Goal: Book appointment/travel/reservation

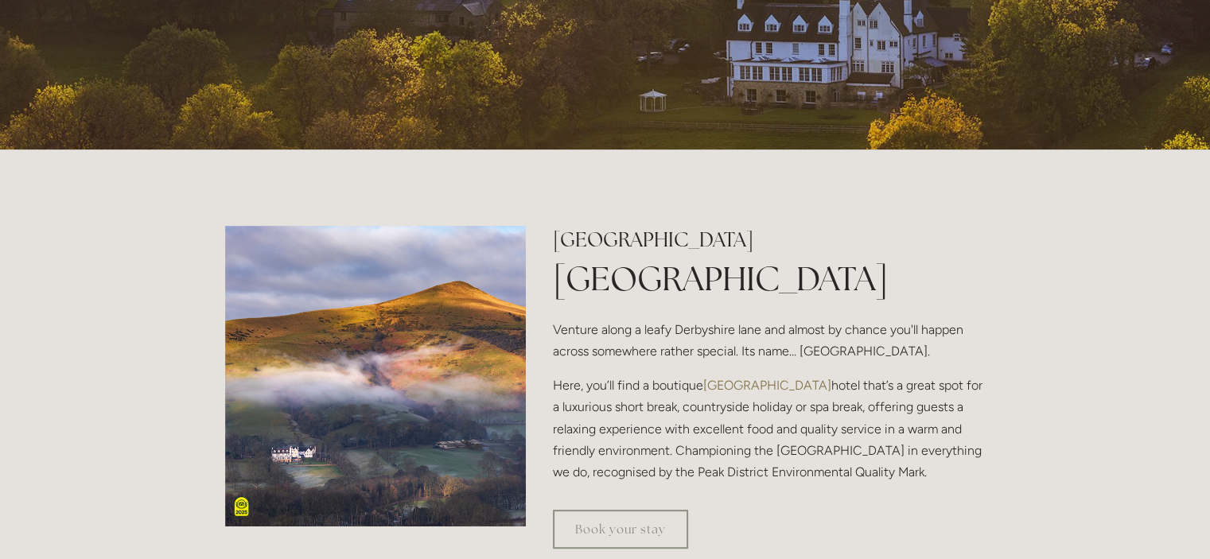
scroll to position [324, 0]
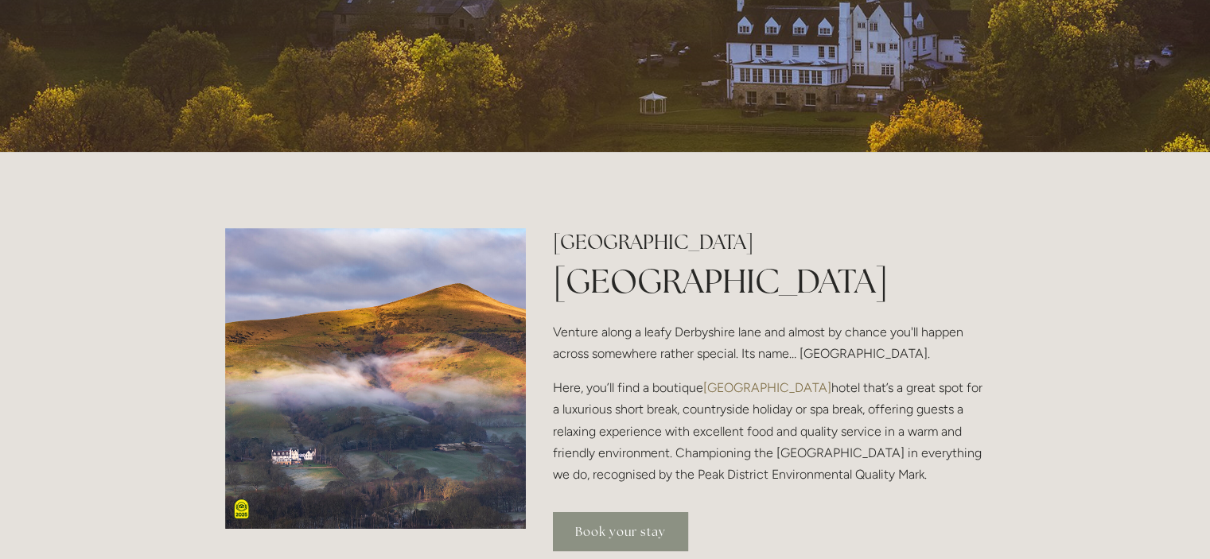
click at [576, 533] on link "Book your stay" at bounding box center [620, 531] width 135 height 39
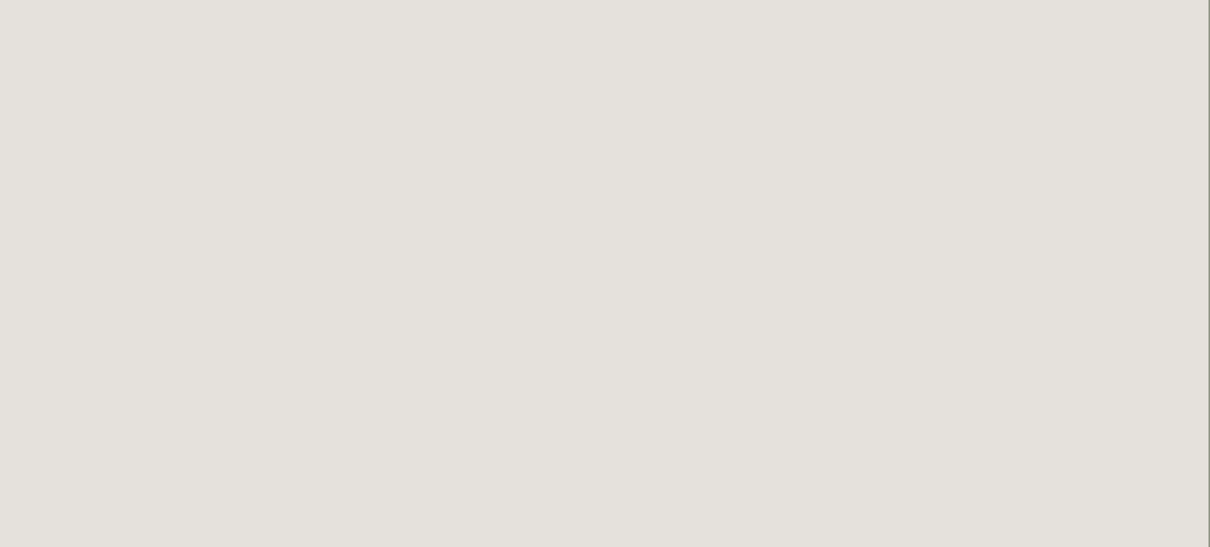
scroll to position [0, 2]
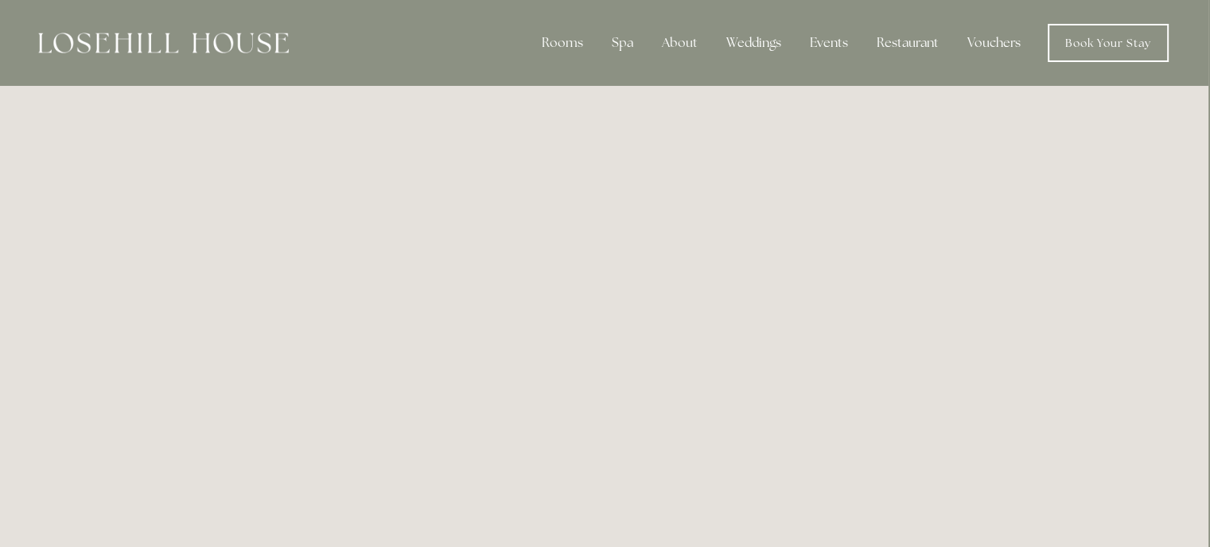
click at [176, 25] on div at bounding box center [163, 43] width 251 height 38
click at [195, 48] on img at bounding box center [163, 43] width 251 height 21
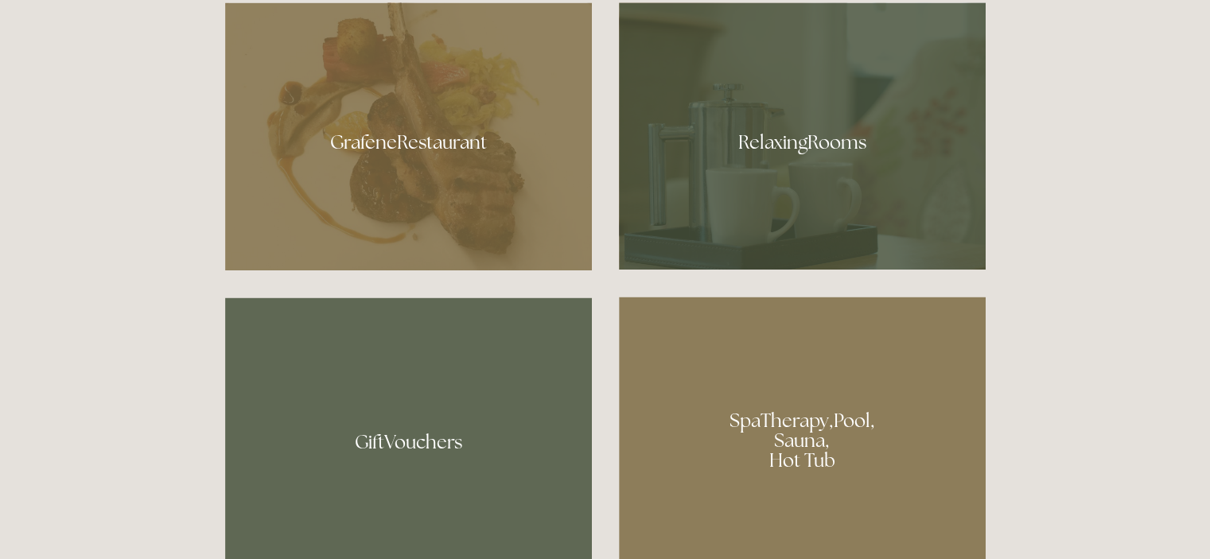
scroll to position [907, 0]
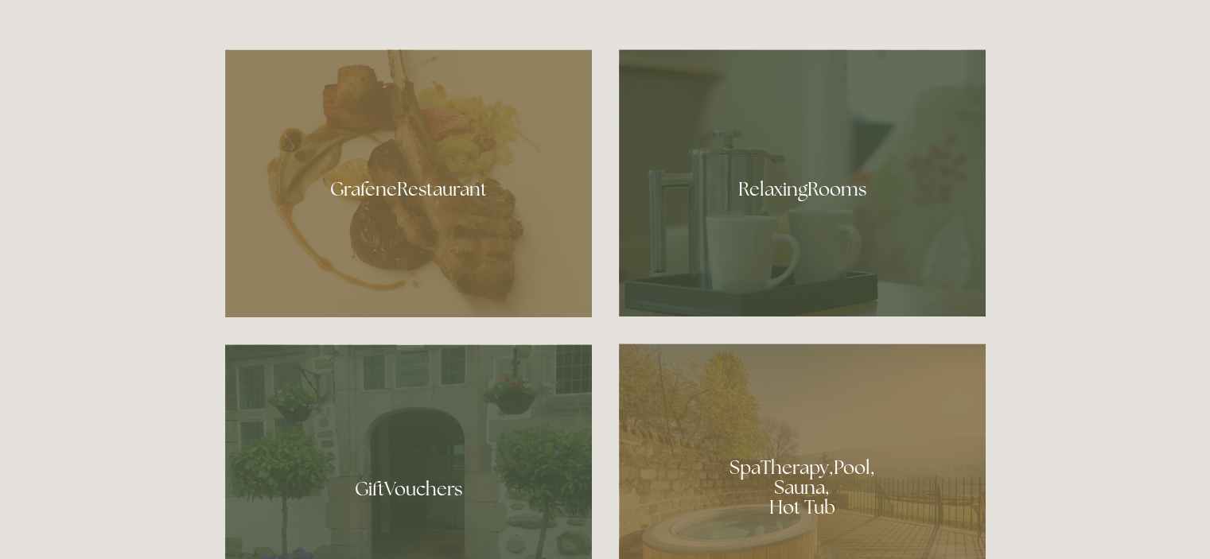
click at [450, 184] on div at bounding box center [408, 183] width 367 height 268
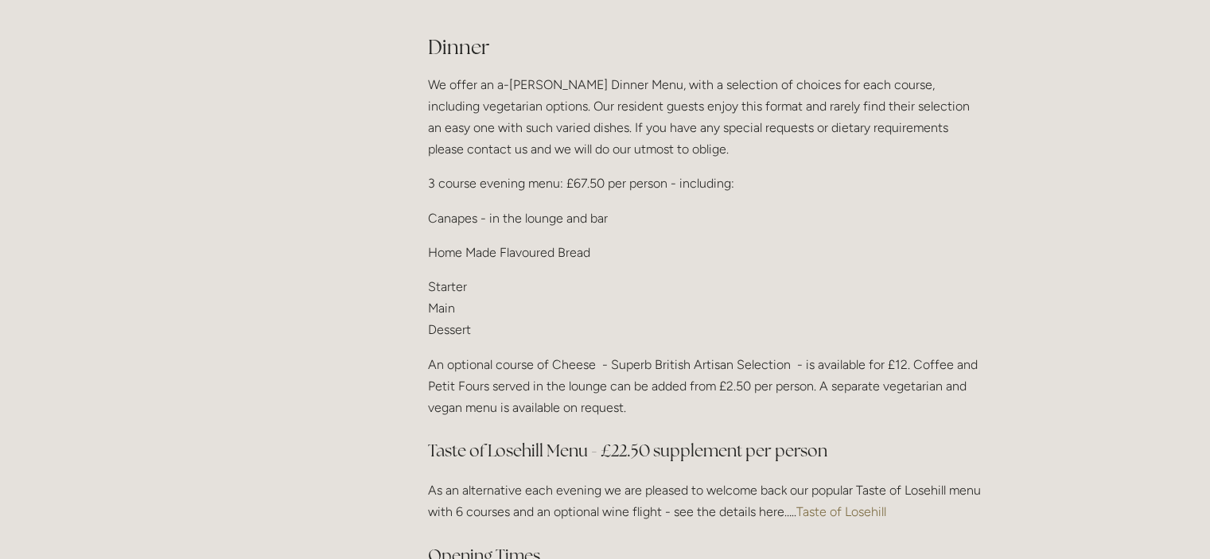
scroll to position [1960, 0]
click at [884, 103] on p "We offer an a-la-carte Dinner Menu, with a selection of choices for each course…" at bounding box center [707, 116] width 558 height 87
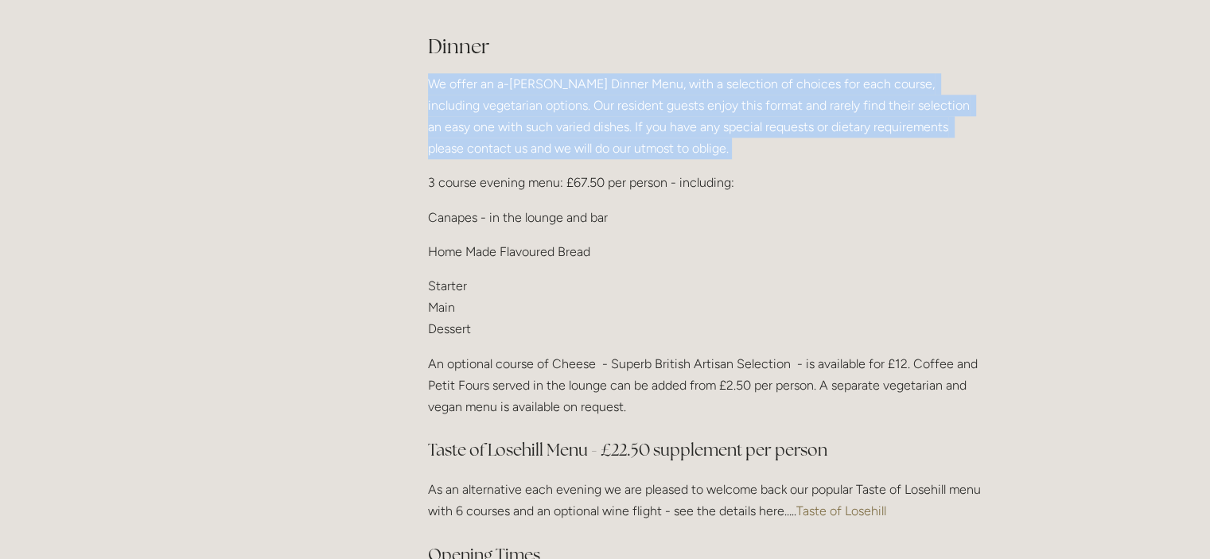
click at [884, 103] on p "We offer an a-la-carte Dinner Menu, with a selection of choices for each course…" at bounding box center [707, 116] width 558 height 87
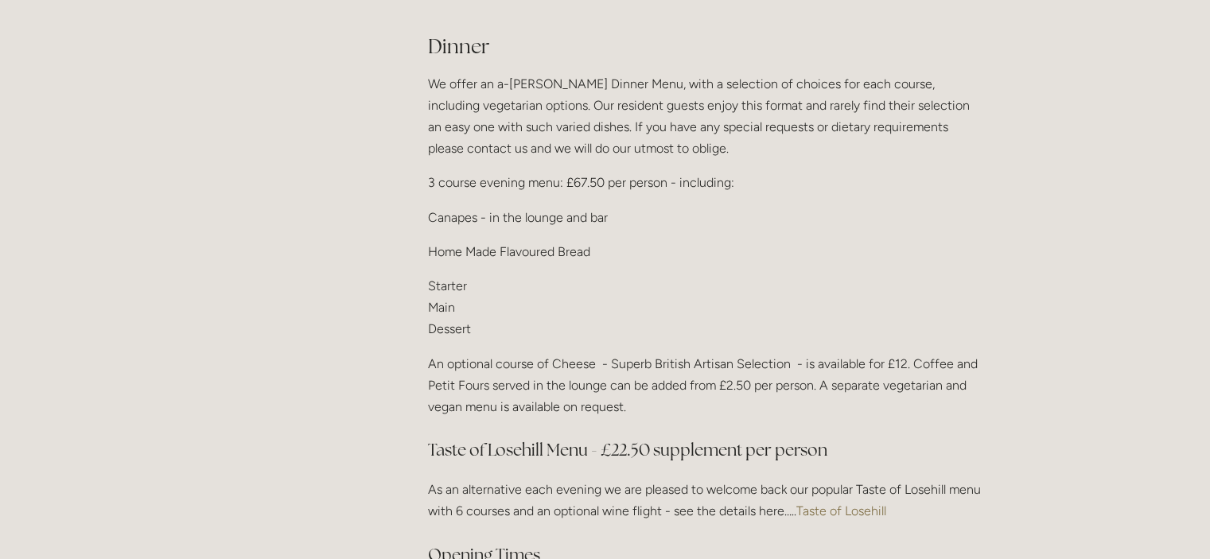
click at [881, 172] on p "3 course evening menu: £67.50 per person - including:" at bounding box center [707, 182] width 558 height 21
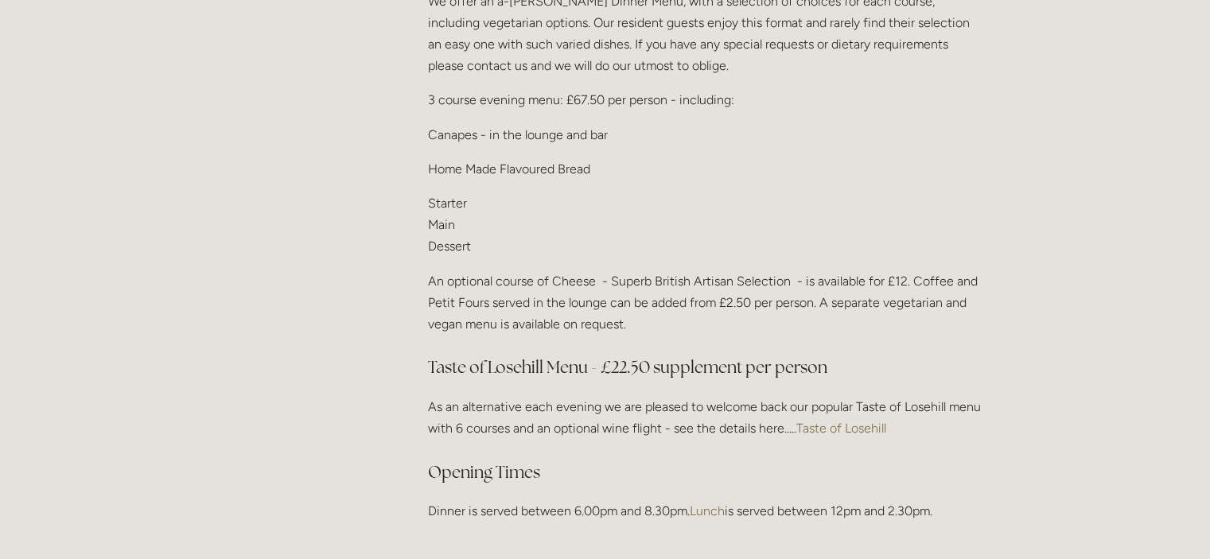
scroll to position [2043, 0]
click at [847, 421] on link "Taste of Losehill" at bounding box center [841, 428] width 90 height 15
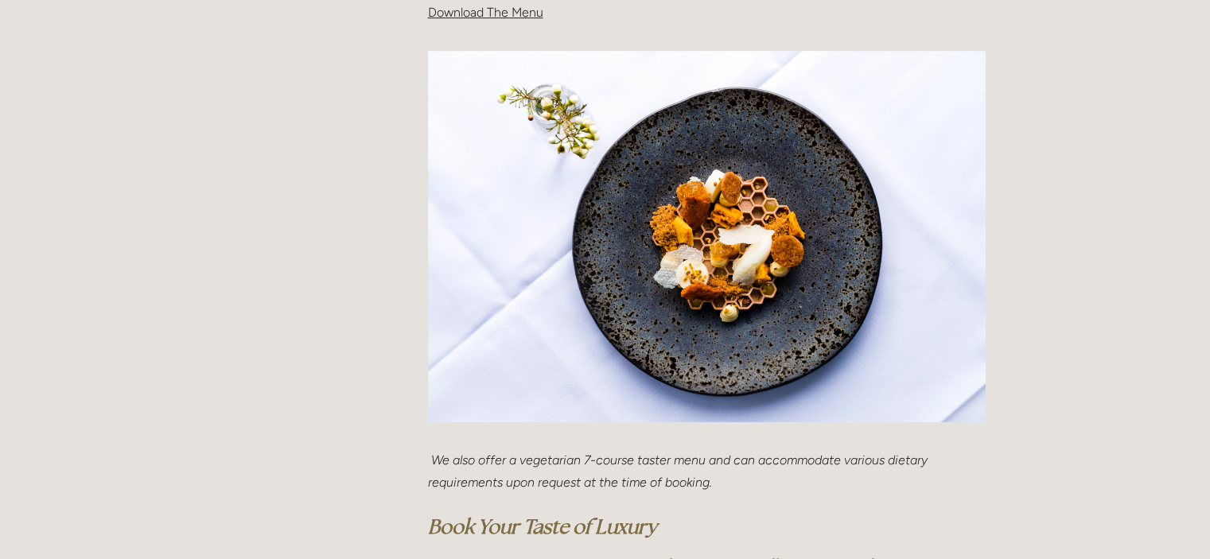
scroll to position [648, 0]
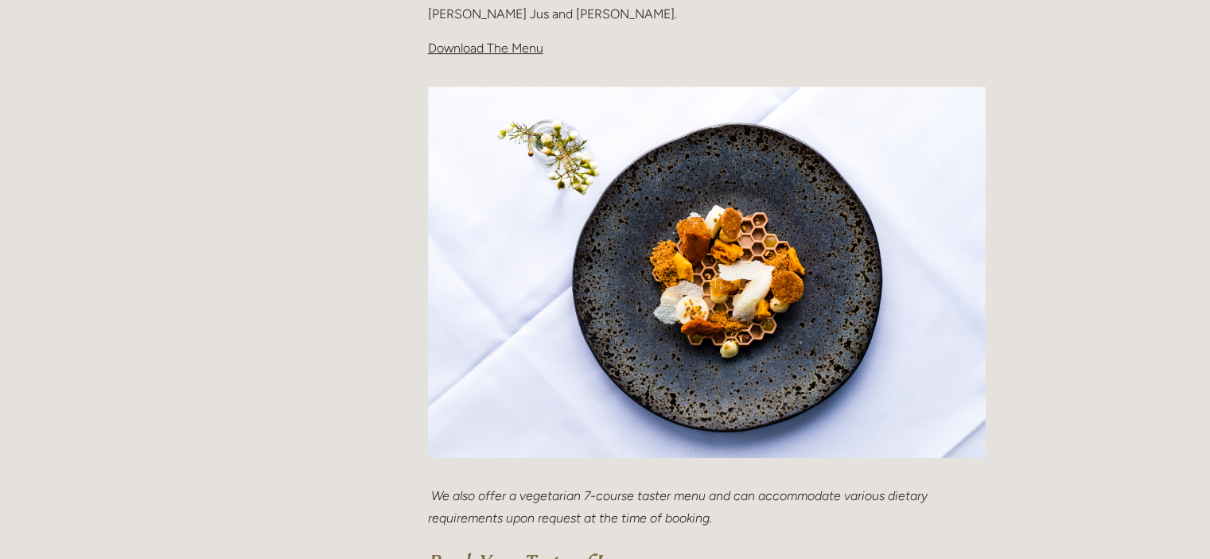
click at [447, 48] on span "Download The Menu" at bounding box center [485, 48] width 115 height 15
click at [489, 48] on span "Download The Menu" at bounding box center [485, 48] width 115 height 15
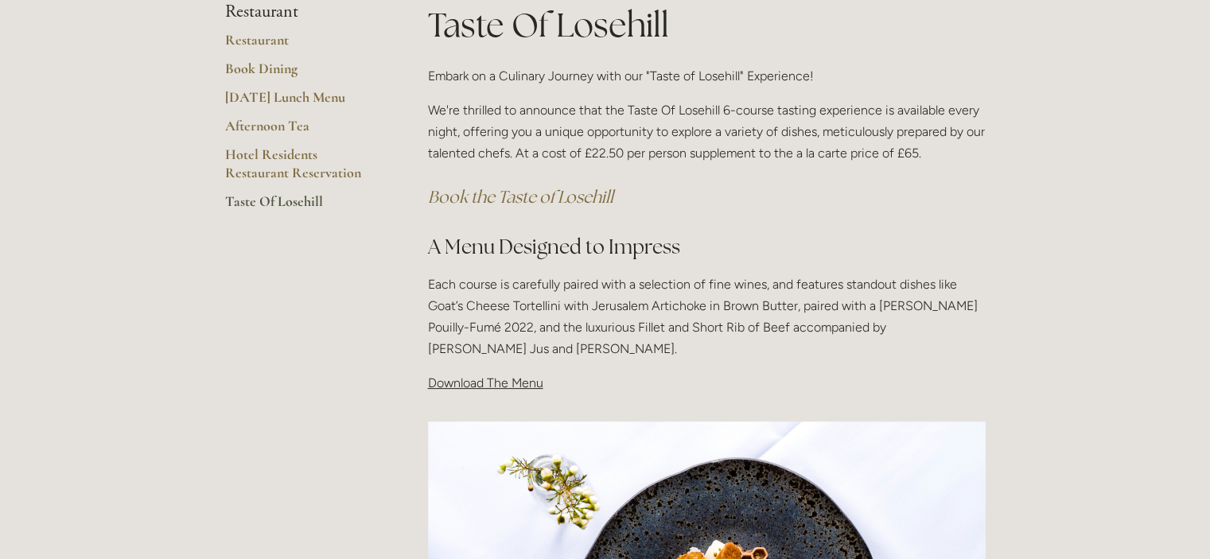
scroll to position [314, 0]
click at [286, 200] on link "Taste Of Losehill" at bounding box center [301, 206] width 152 height 29
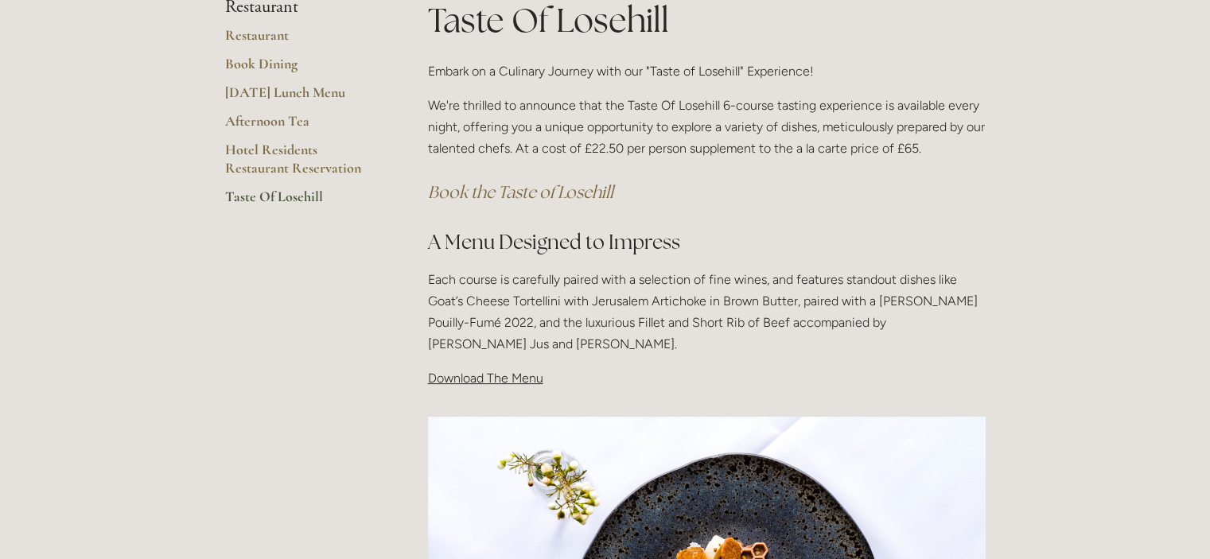
scroll to position [356, 0]
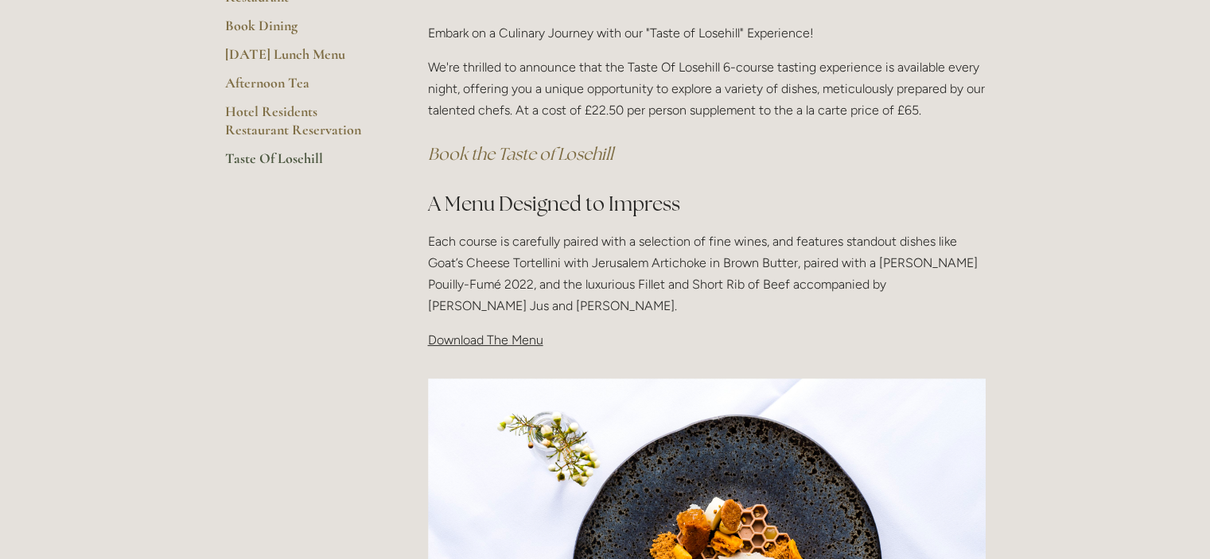
click at [508, 345] on span "Download The Menu" at bounding box center [485, 339] width 115 height 15
click at [513, 344] on span "Download The Menu" at bounding box center [485, 339] width 115 height 15
click at [493, 348] on p "Download The Menu" at bounding box center [707, 339] width 558 height 21
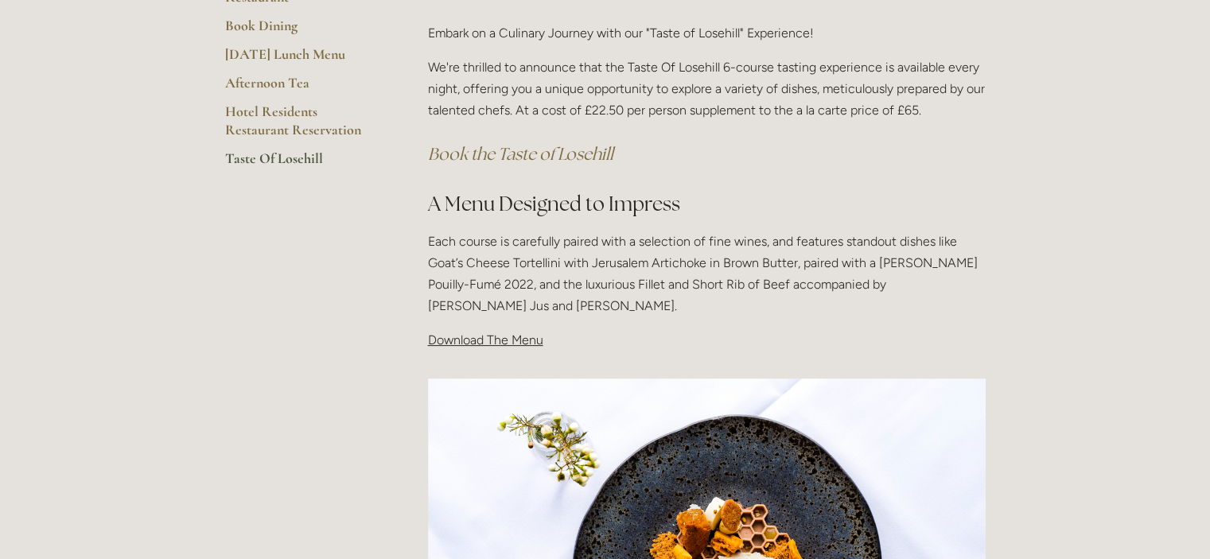
drag, startPoint x: 493, startPoint y: 348, endPoint x: 498, endPoint y: 296, distance: 51.9
click at [498, 296] on p "Each course is carefully paired with a selection of fine wines, and features st…" at bounding box center [707, 274] width 558 height 87
click at [558, 257] on p "Each course is carefully paired with a selection of fine wines, and features st…" at bounding box center [707, 274] width 558 height 87
click at [608, 196] on h2 "A Menu Designed to Impress" at bounding box center [707, 204] width 558 height 28
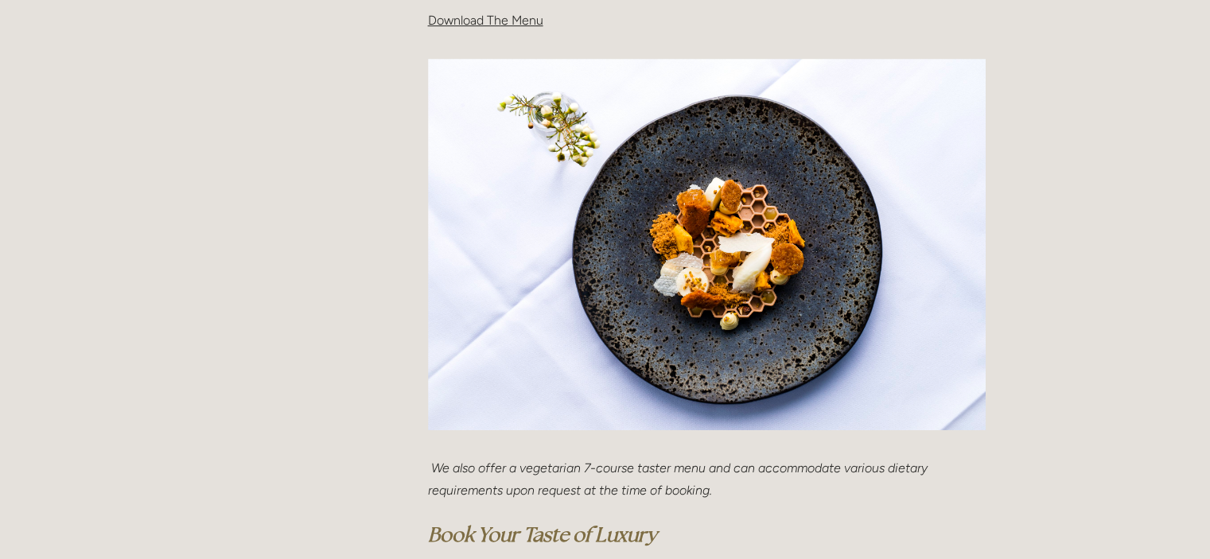
click at [608, 196] on html "Rooms Rooms Your Stay Book a stay Offers Spa Spa About" at bounding box center [605, 491] width 1210 height 2334
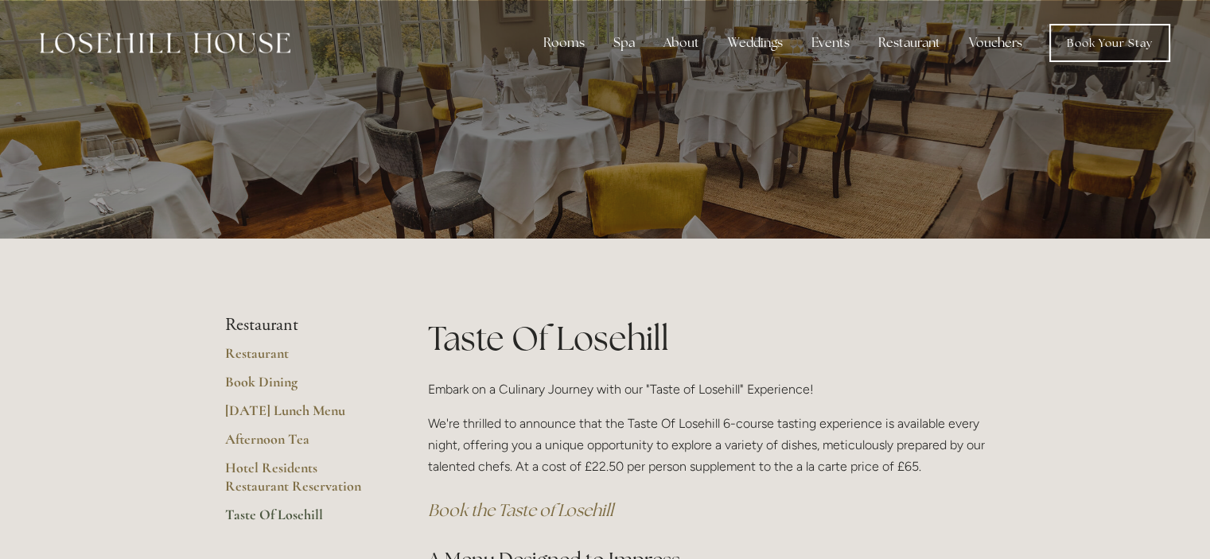
scroll to position [10, 0]
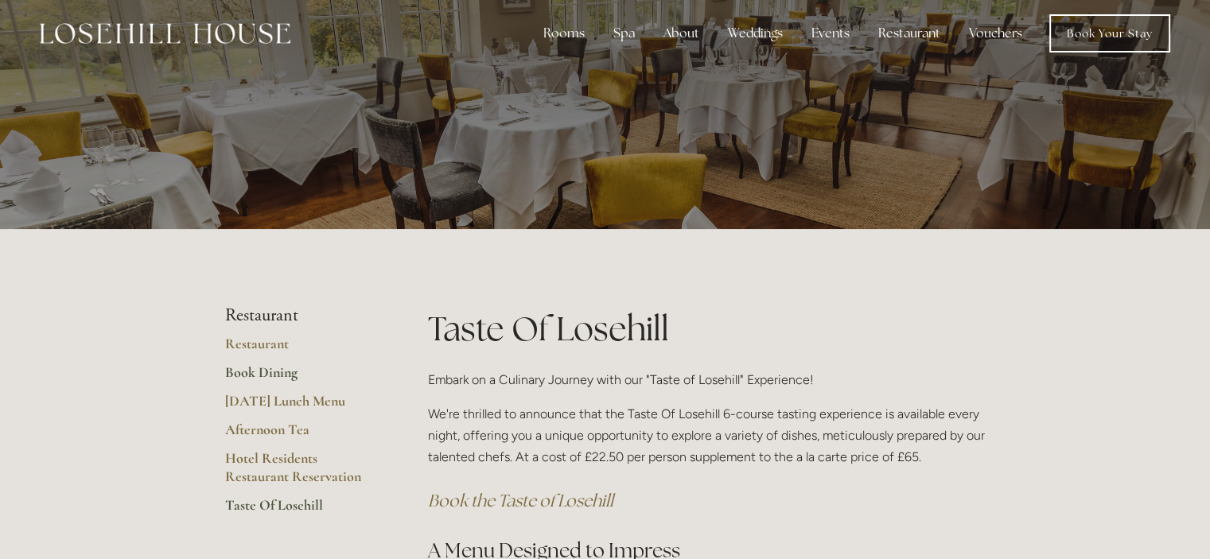
click at [255, 373] on link "Book Dining" at bounding box center [301, 378] width 152 height 29
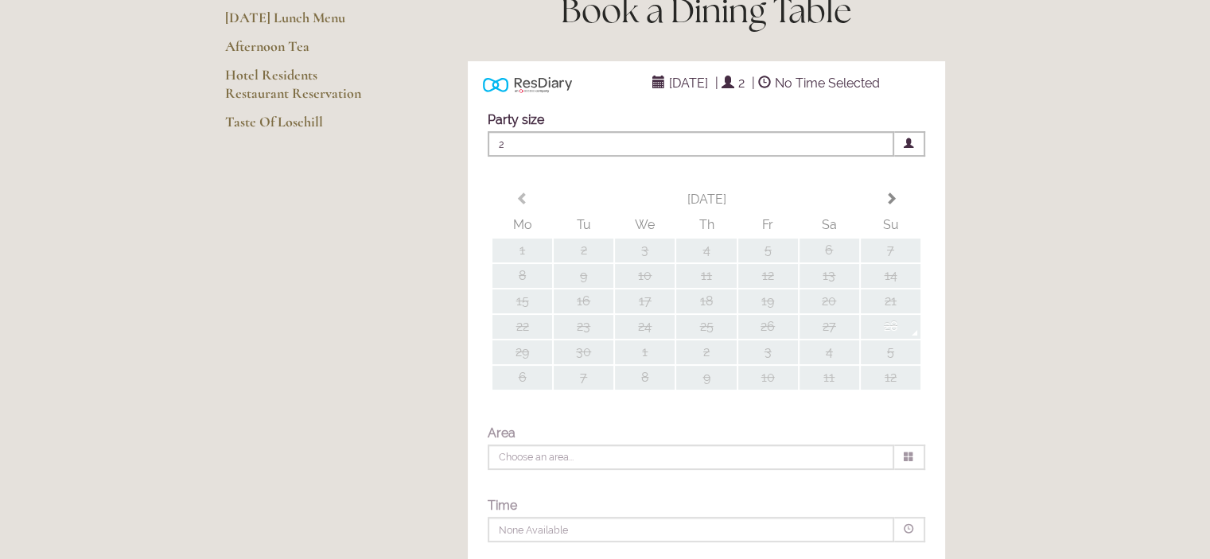
type input "Any Area"
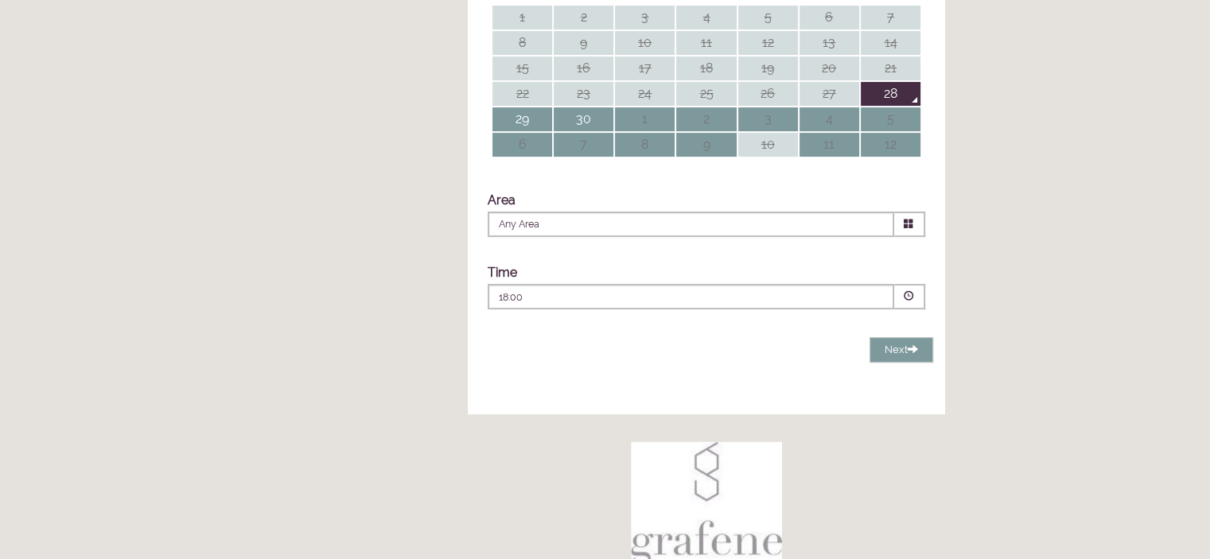
scroll to position [6, 0]
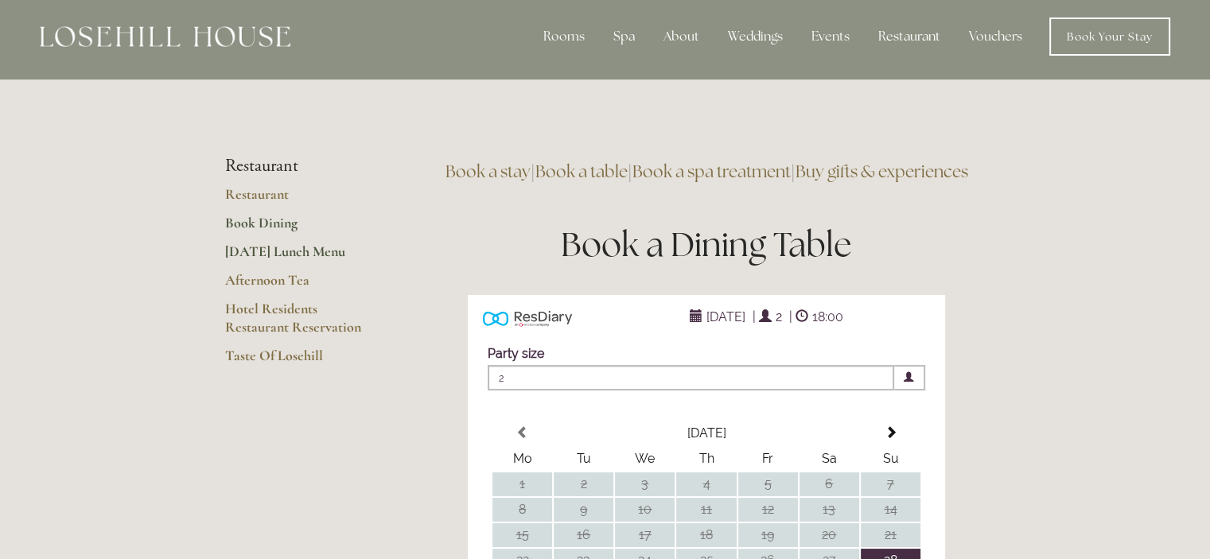
click at [301, 248] on link "[DATE] Lunch Menu" at bounding box center [301, 257] width 152 height 29
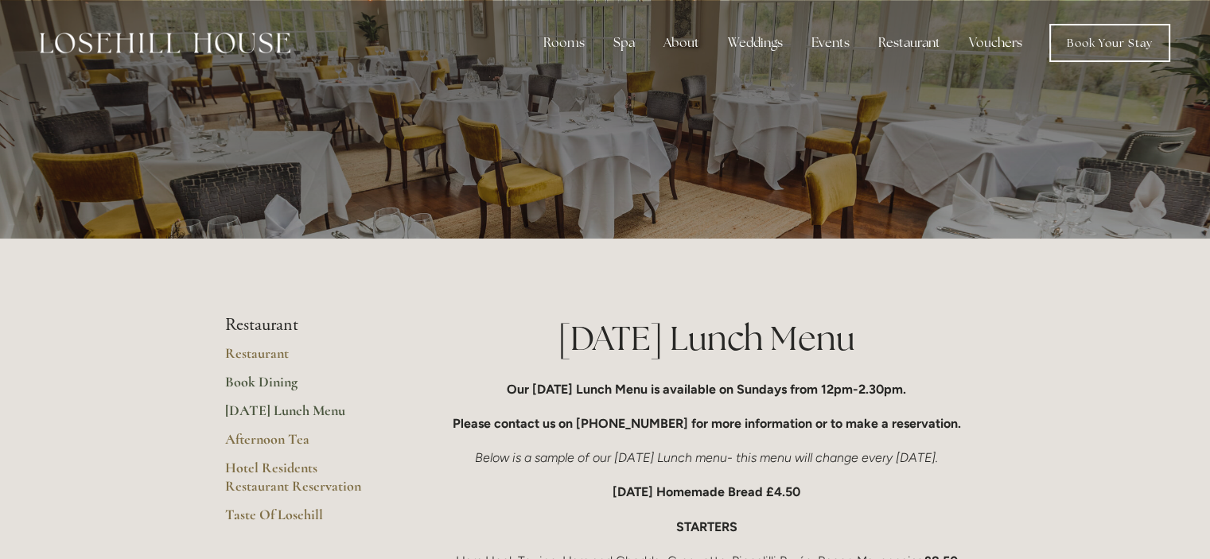
scroll to position [209, 0]
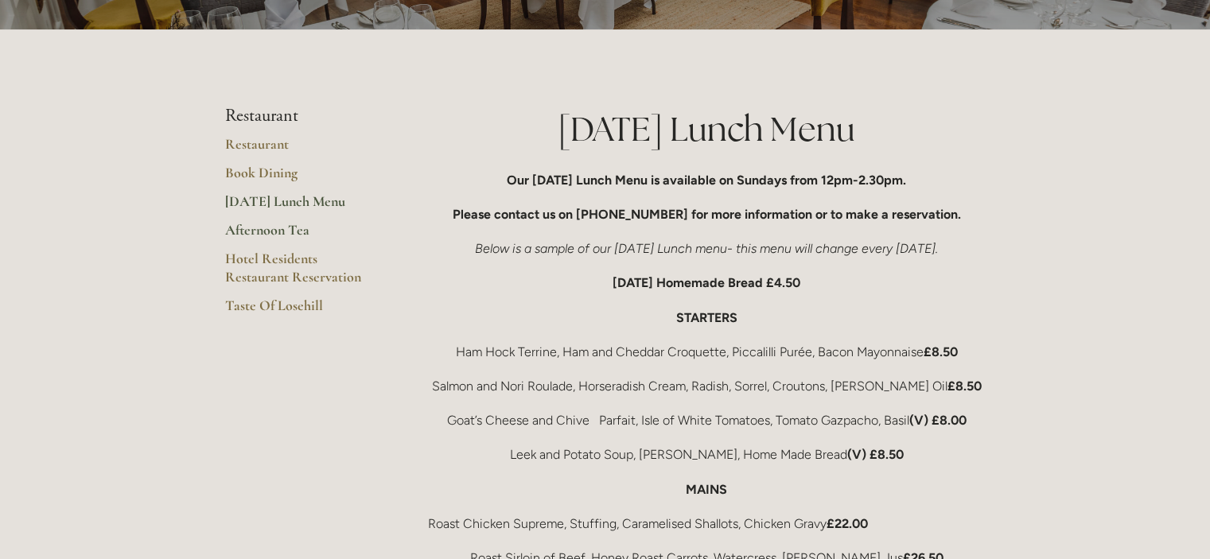
click at [262, 230] on link "Afternoon Tea" at bounding box center [301, 235] width 152 height 29
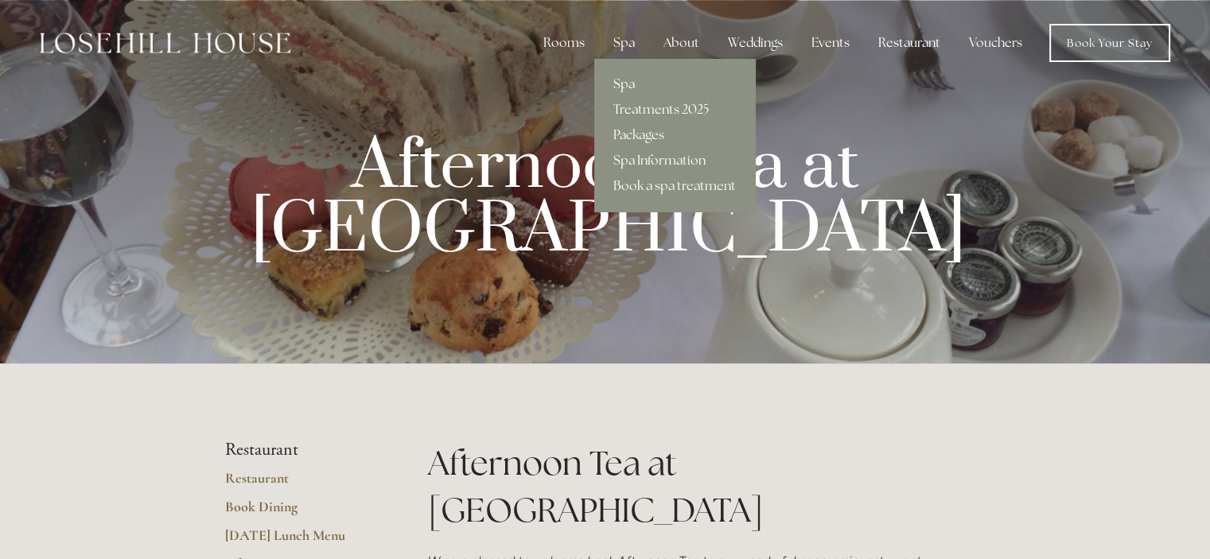
click at [640, 76] on link "Spa" at bounding box center [674, 84] width 161 height 25
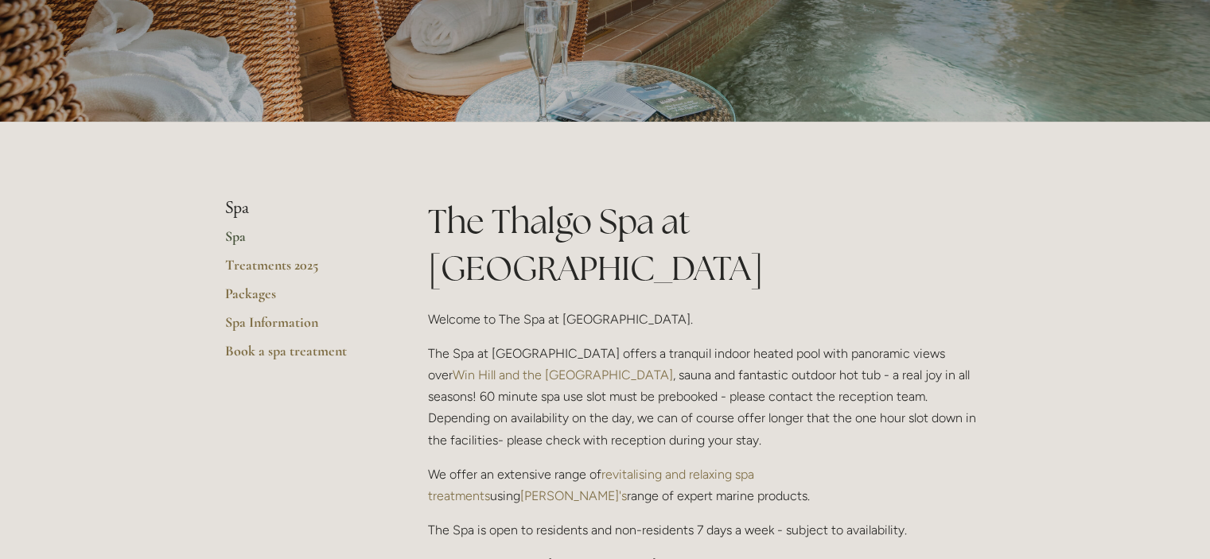
scroll to position [213, 0]
click at [263, 286] on link "Packages" at bounding box center [301, 298] width 152 height 29
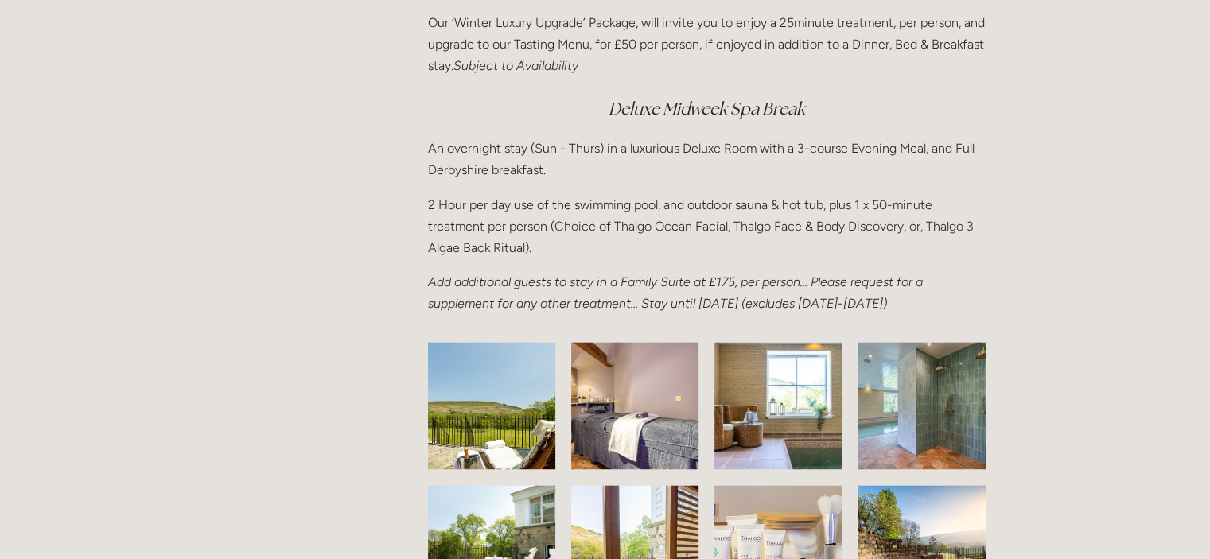
scroll to position [2257, 0]
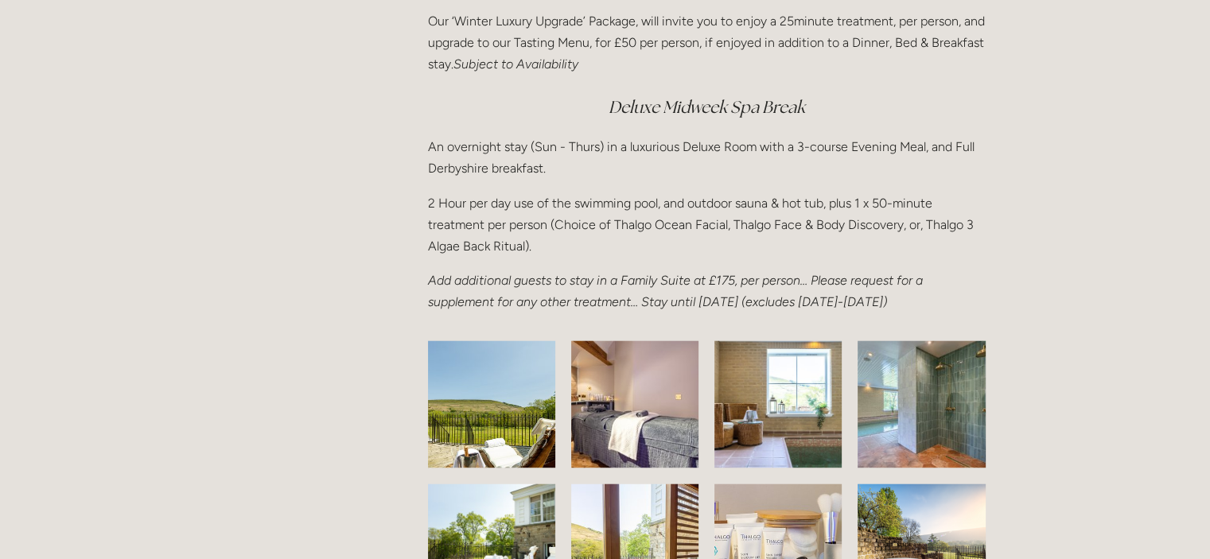
click at [530, 212] on p "2 Hour per day use of the swimming pool, and outdoor sauna & hot tub, plus 1 x …" at bounding box center [707, 224] width 558 height 65
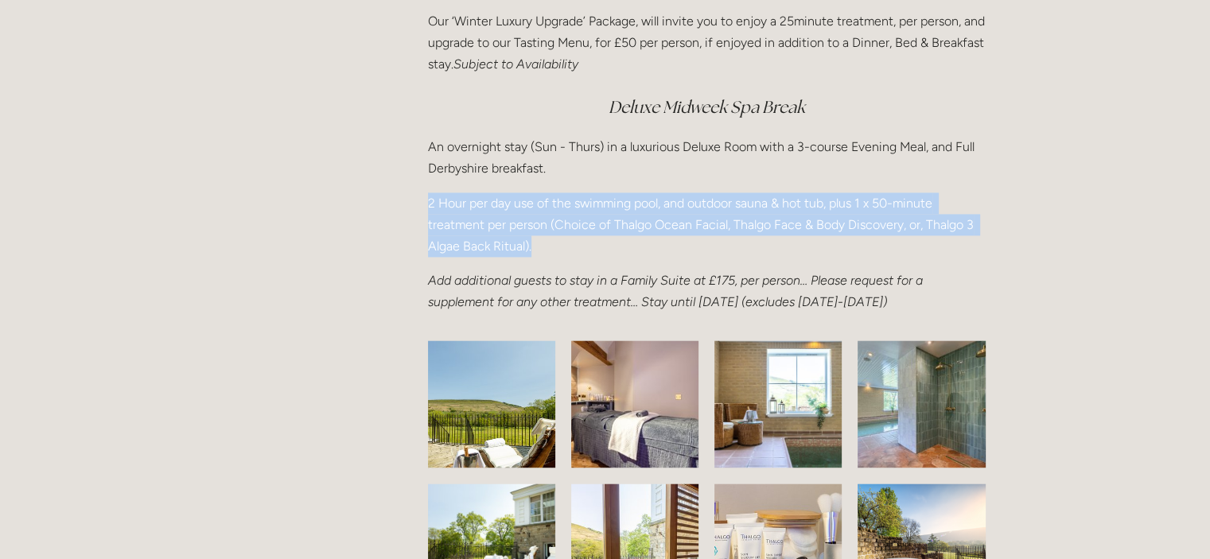
click at [530, 212] on p "2 Hour per day use of the swimming pool, and outdoor sauna & hot tub, plus 1 x …" at bounding box center [707, 224] width 558 height 65
click at [573, 250] on p "2 Hour per day use of the swimming pool, and outdoor sauna & hot tub, plus 1 x …" at bounding box center [707, 224] width 558 height 65
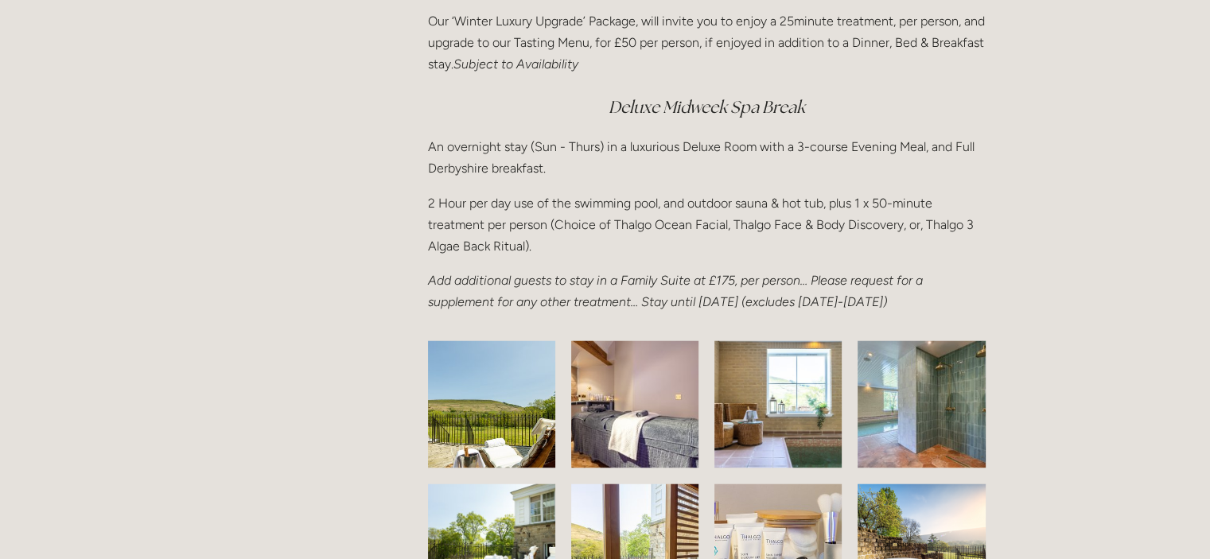
click at [601, 313] on p "Add additional guests to stay in a Family Suite at £175, per person… Please req…" at bounding box center [707, 291] width 558 height 43
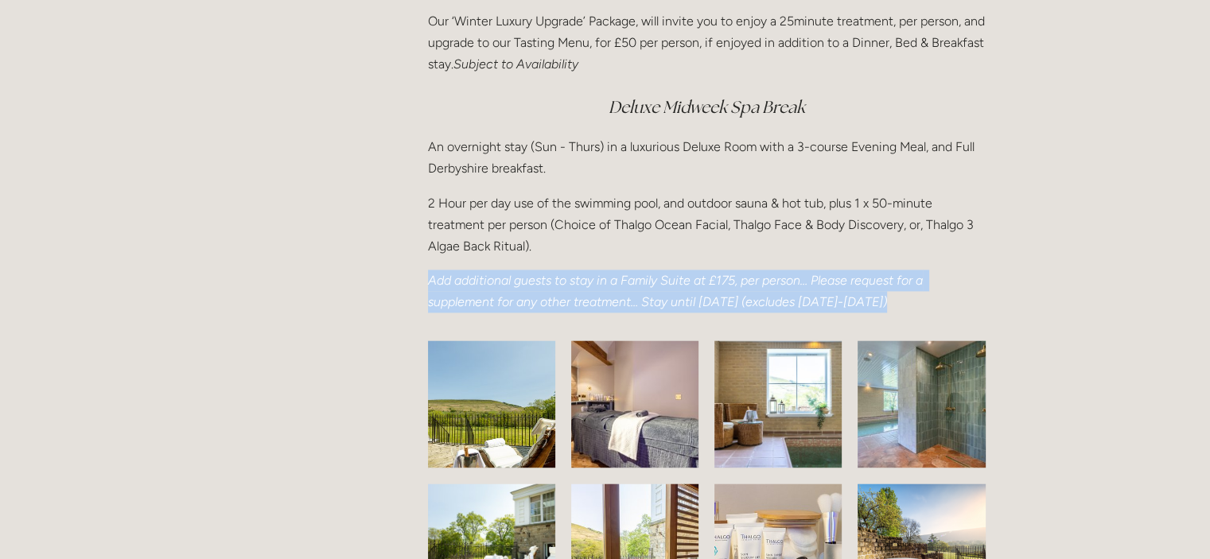
click at [601, 313] on p "Add additional guests to stay in a Family Suite at £175, per person… Please req…" at bounding box center [707, 291] width 558 height 43
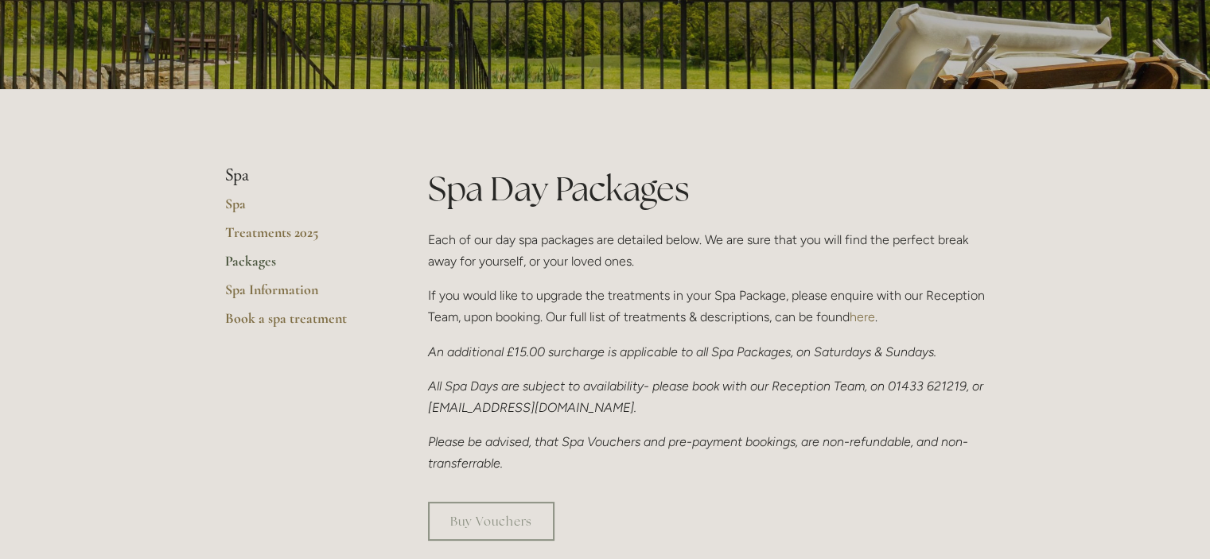
scroll to position [0, 0]
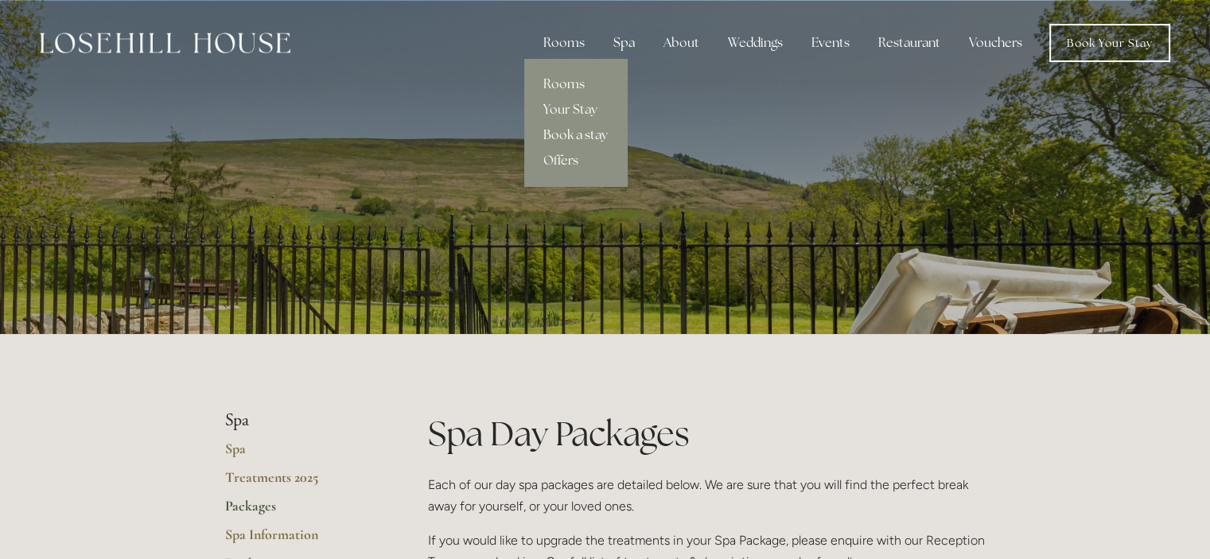
click at [576, 136] on link "Book a stay" at bounding box center [575, 134] width 103 height 25
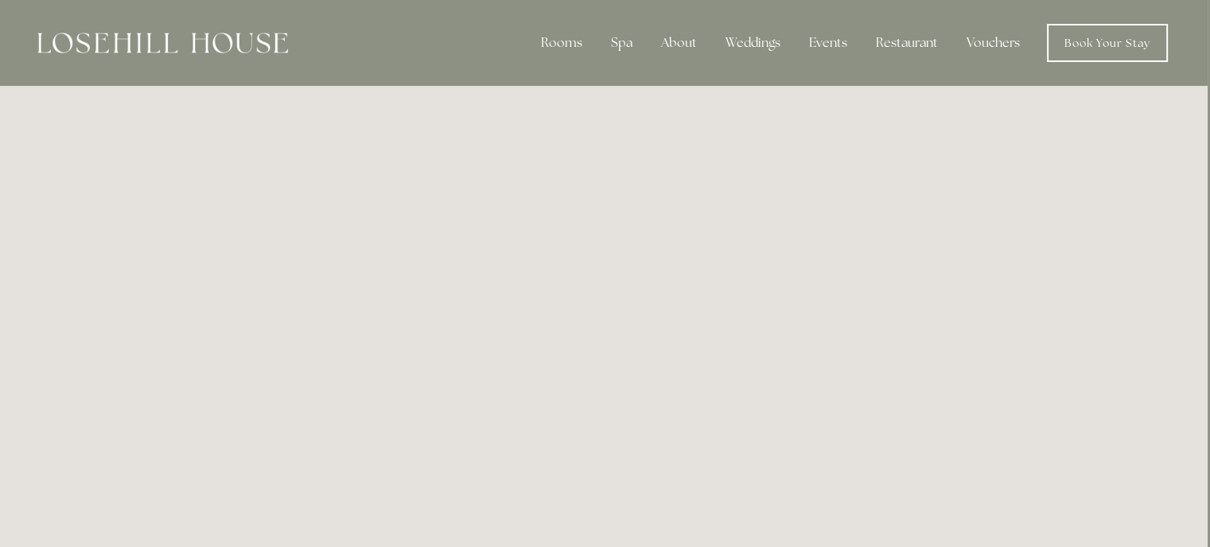
scroll to position [0, 2]
